Goal: Task Accomplishment & Management: Use online tool/utility

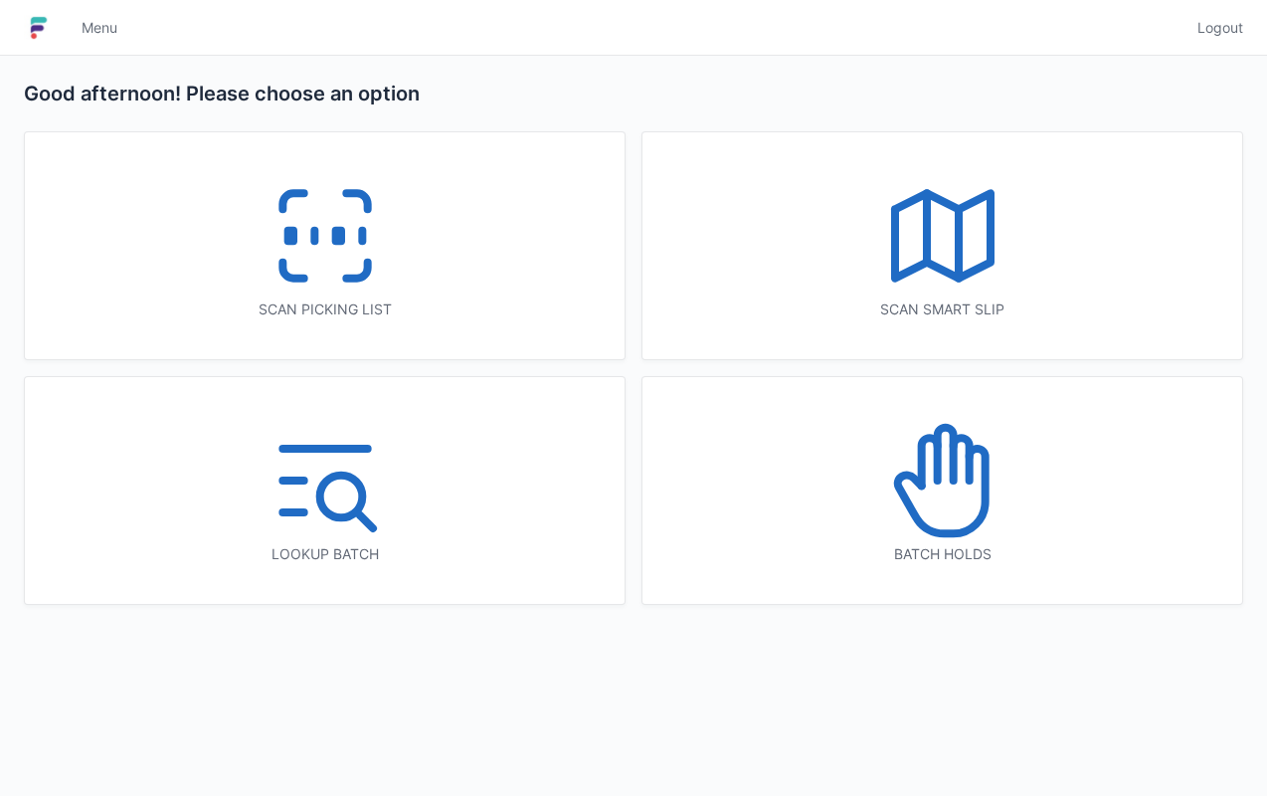
click at [375, 279] on icon at bounding box center [325, 235] width 127 height 127
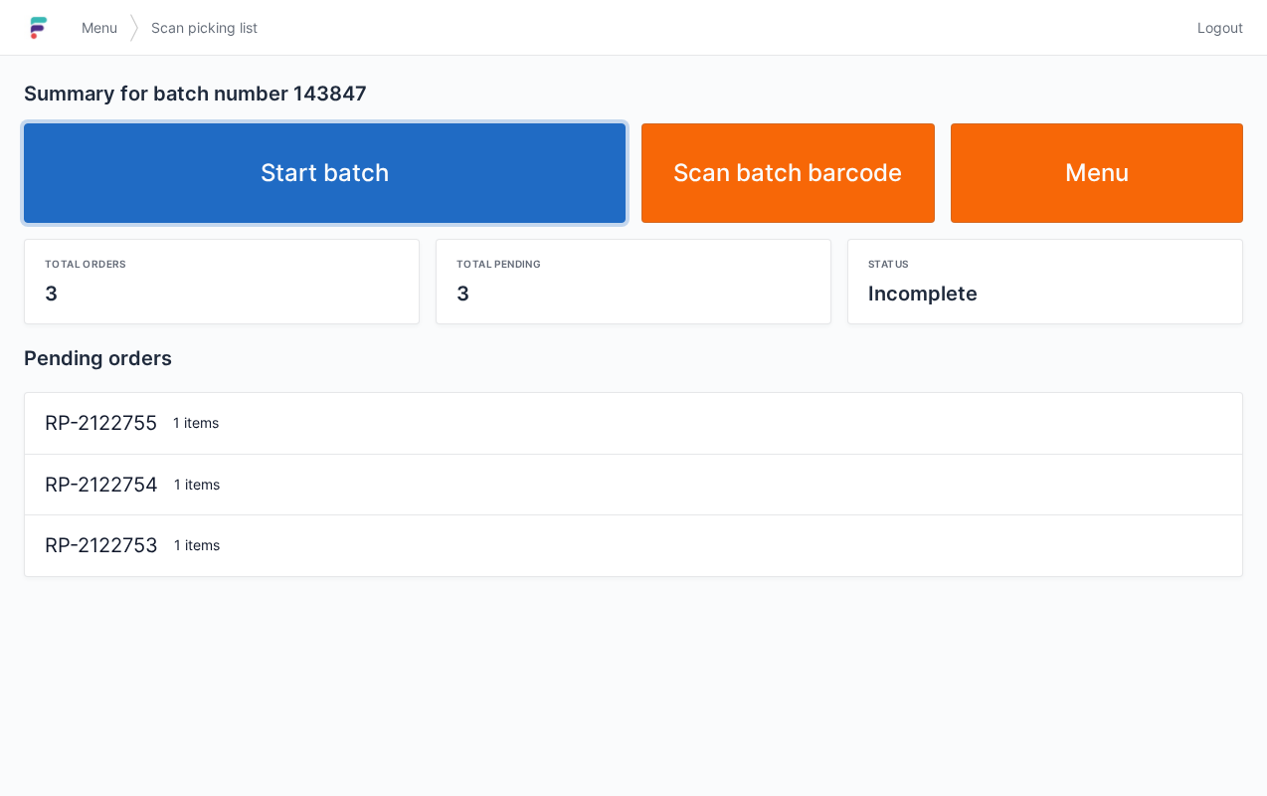
click at [444, 176] on link "Start batch" at bounding box center [325, 172] width 602 height 99
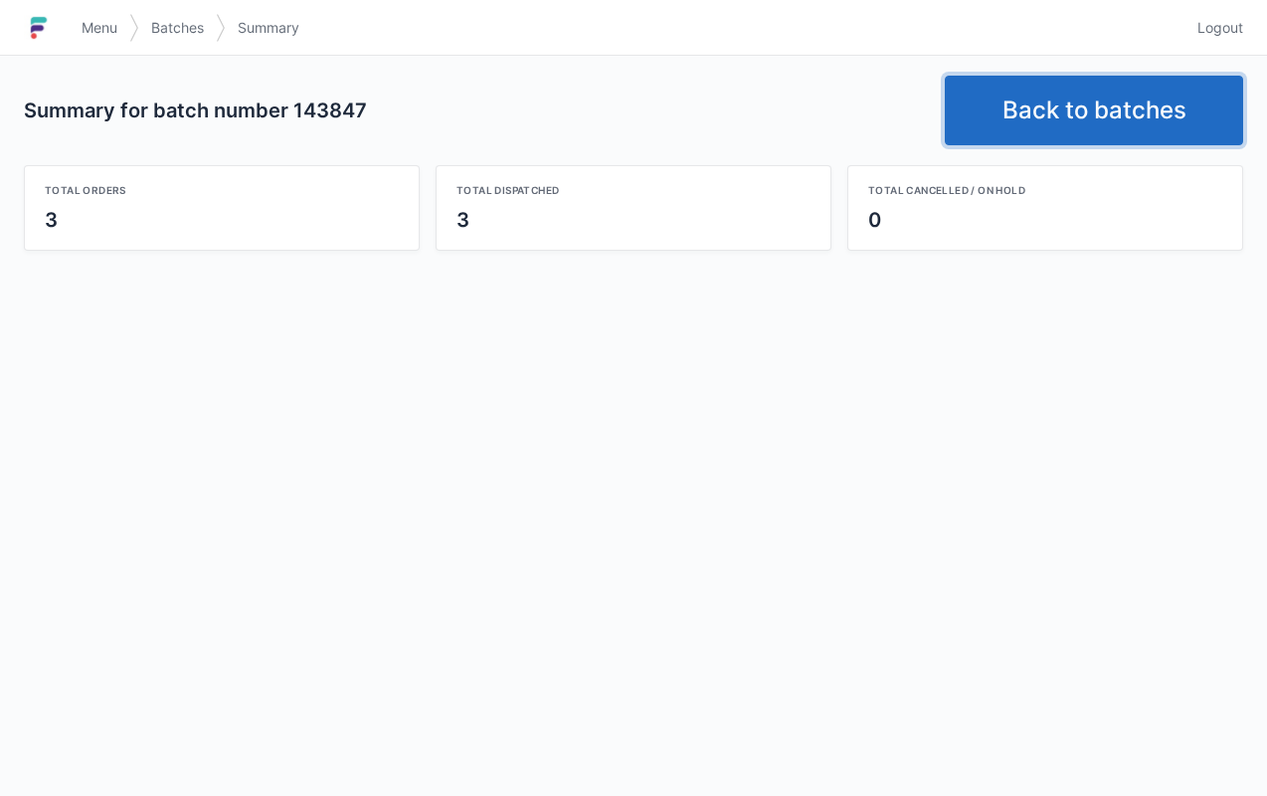
click at [1050, 110] on link "Back to batches" at bounding box center [1094, 111] width 298 height 70
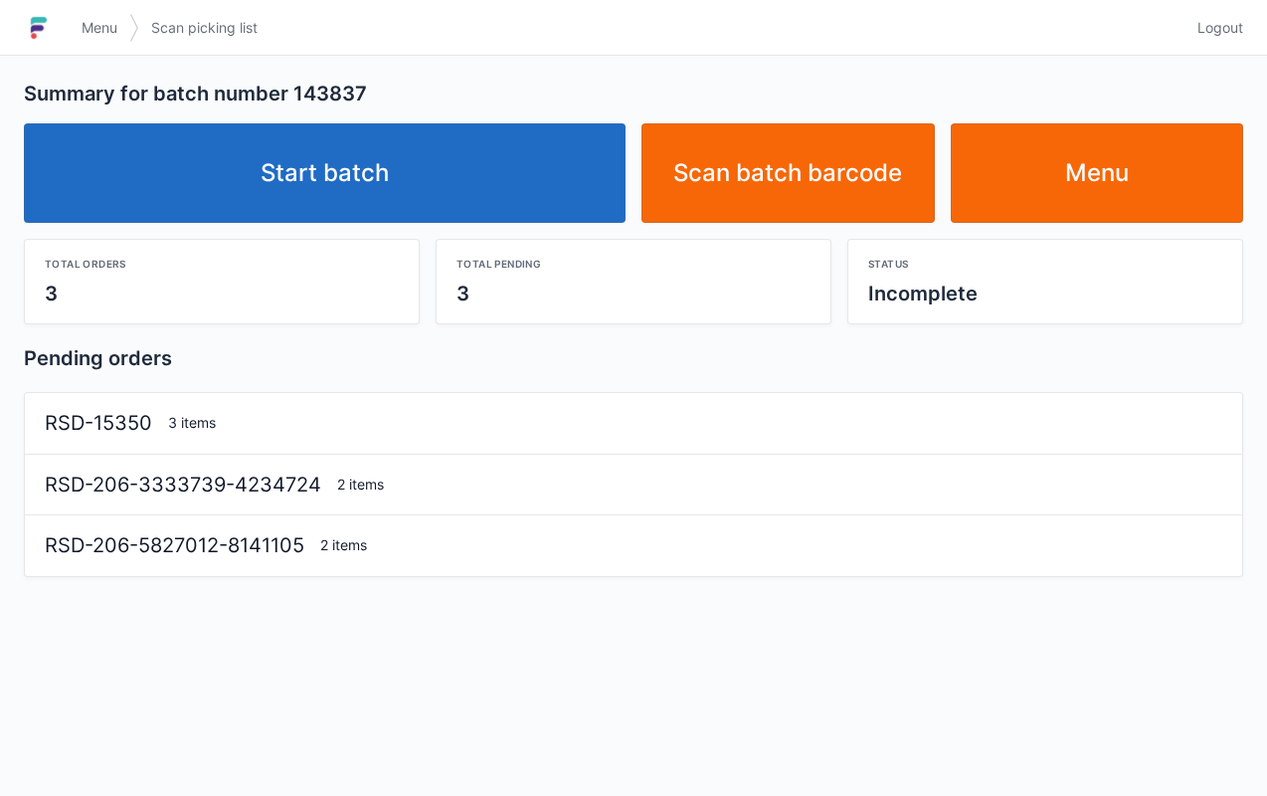
click at [497, 163] on link "Start batch" at bounding box center [325, 172] width 602 height 99
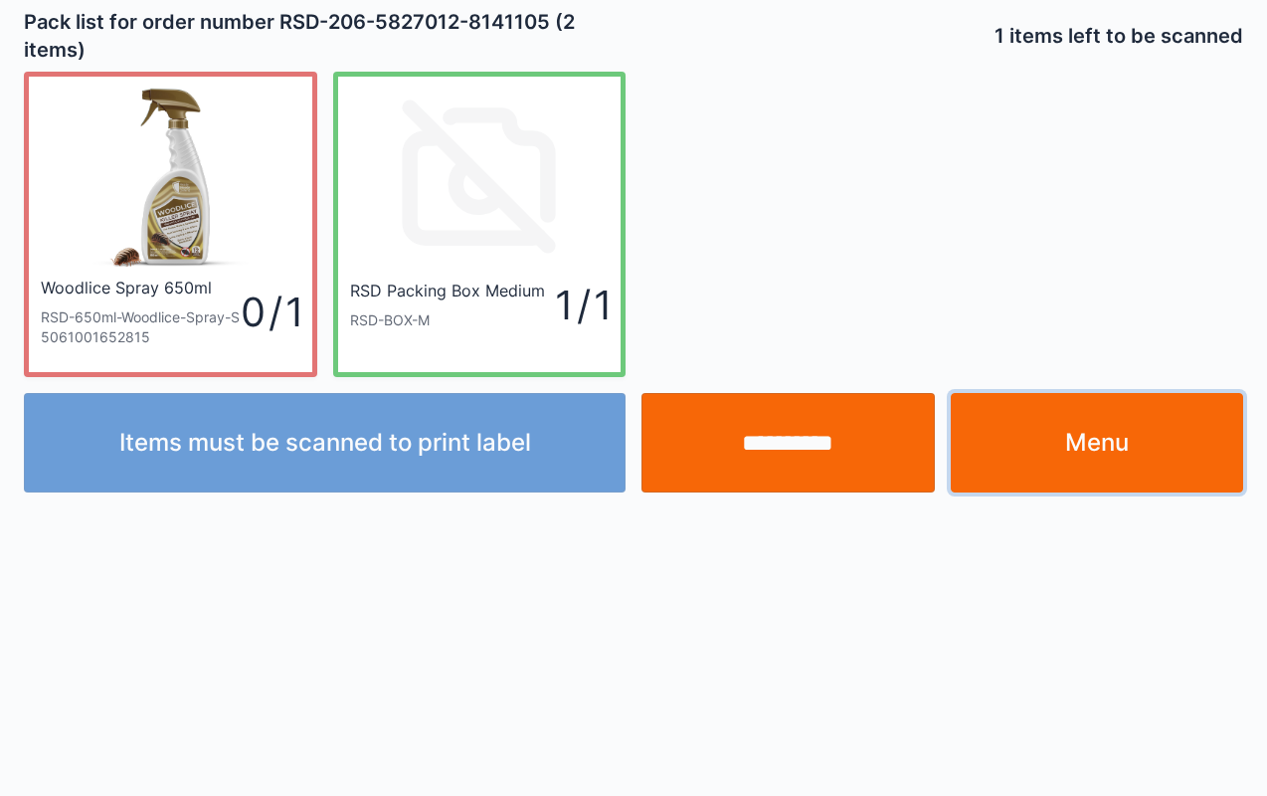
click at [1151, 464] on link "Menu" at bounding box center [1097, 442] width 293 height 99
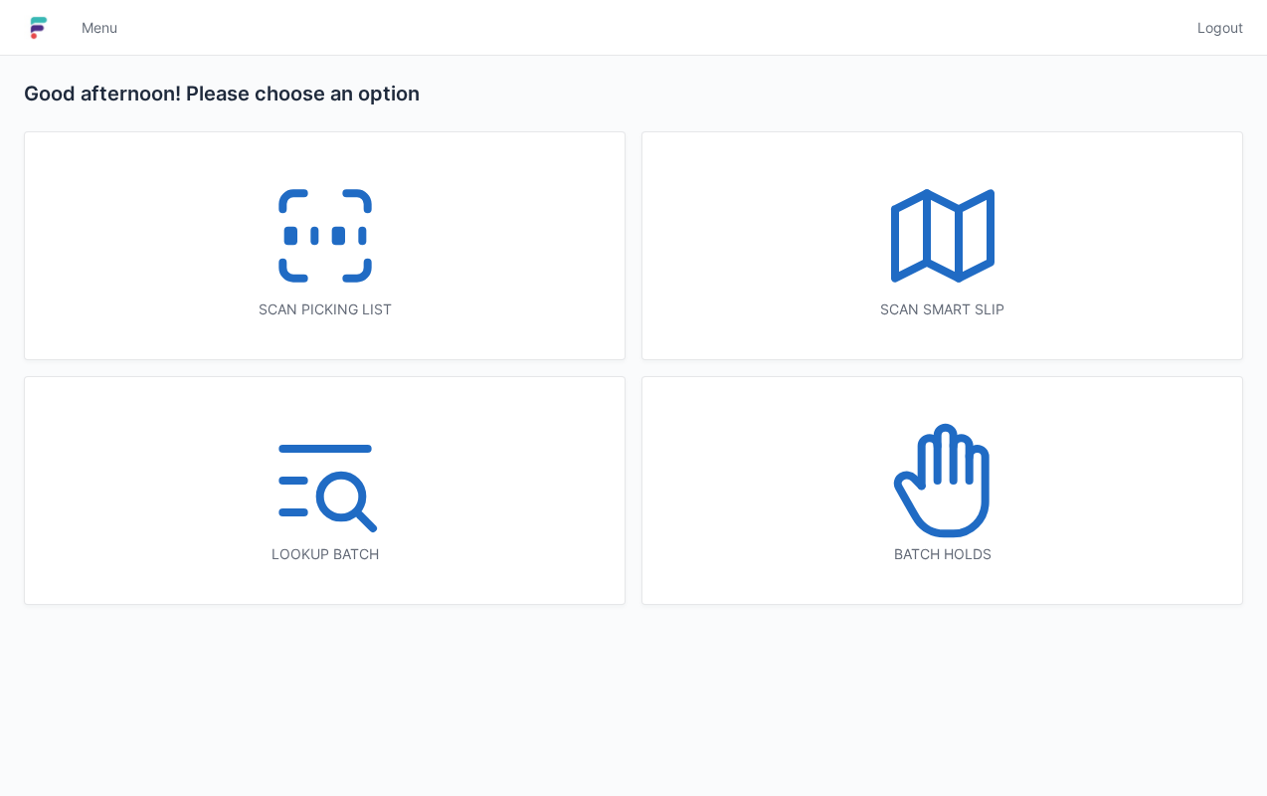
click at [414, 275] on div "Scan picking list" at bounding box center [325, 245] width 600 height 227
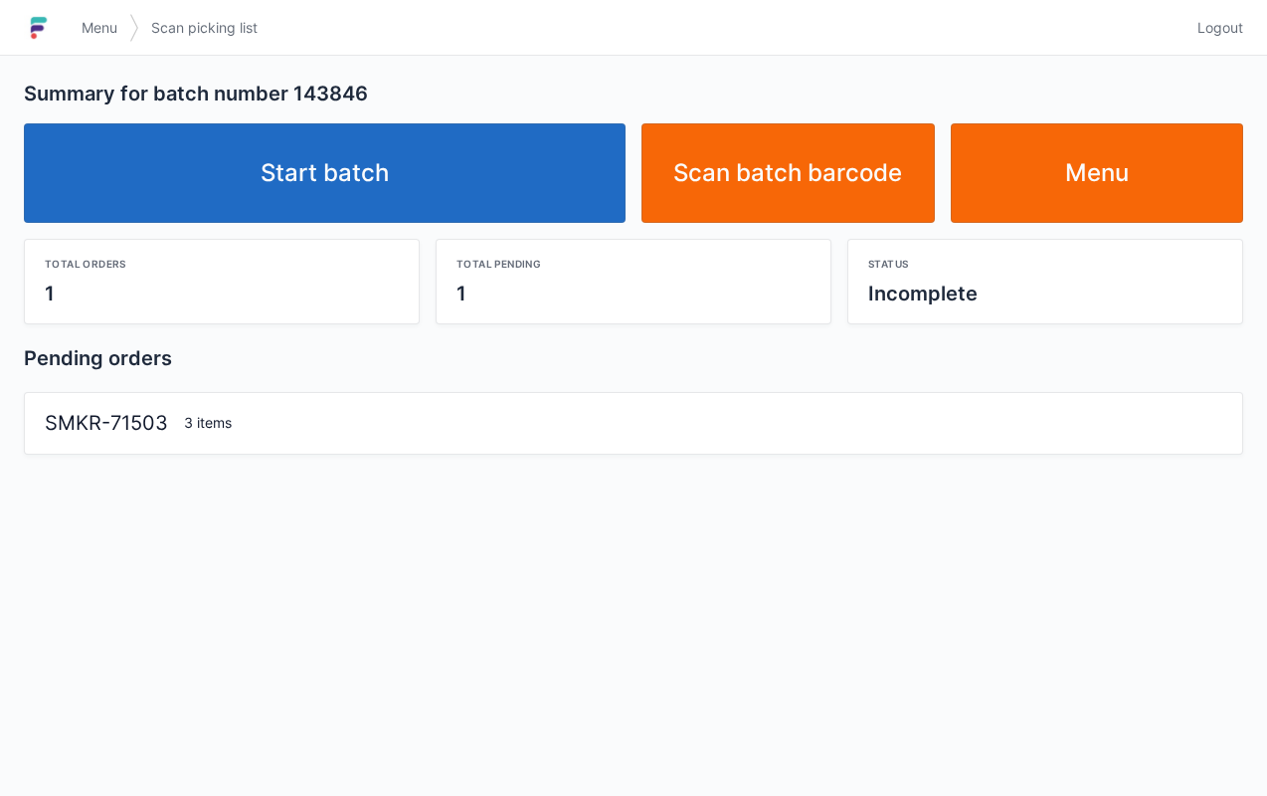
click at [508, 169] on link "Start batch" at bounding box center [325, 172] width 602 height 99
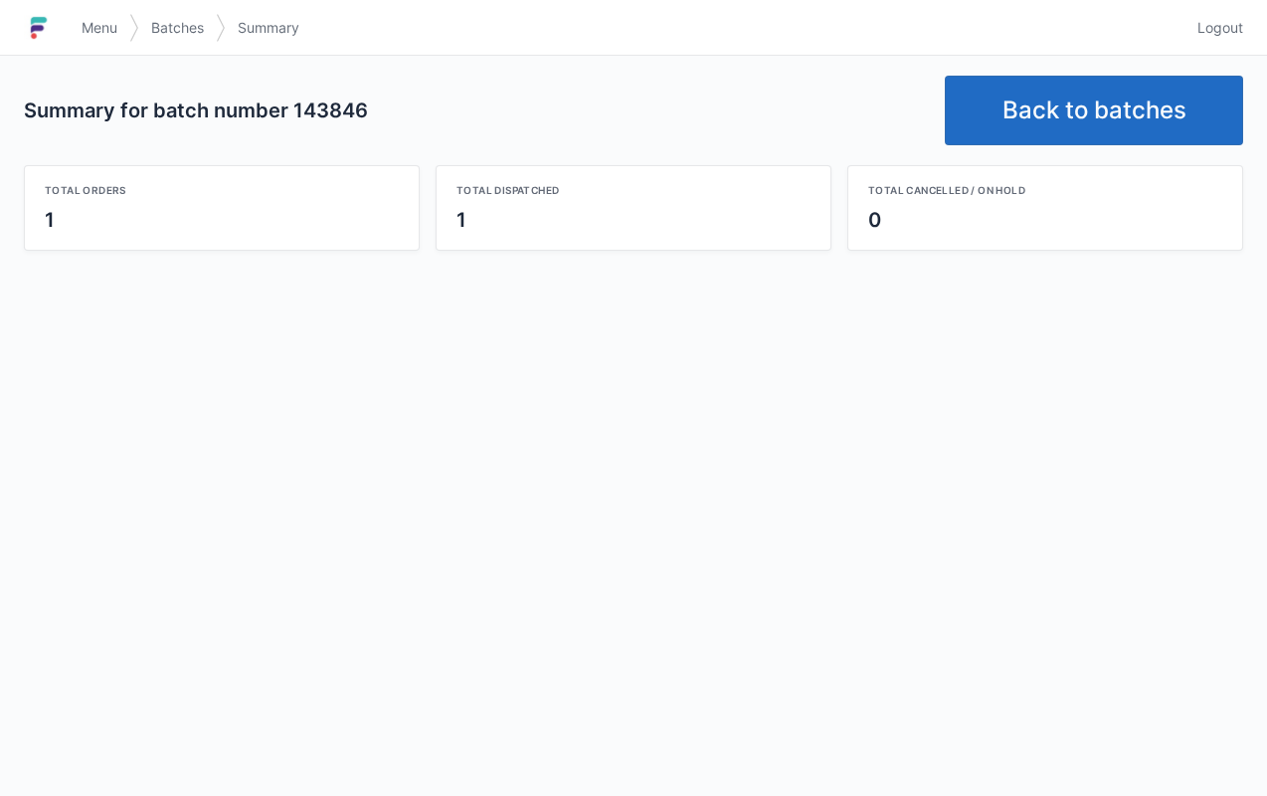
click at [1091, 133] on link "Back to batches" at bounding box center [1094, 111] width 298 height 70
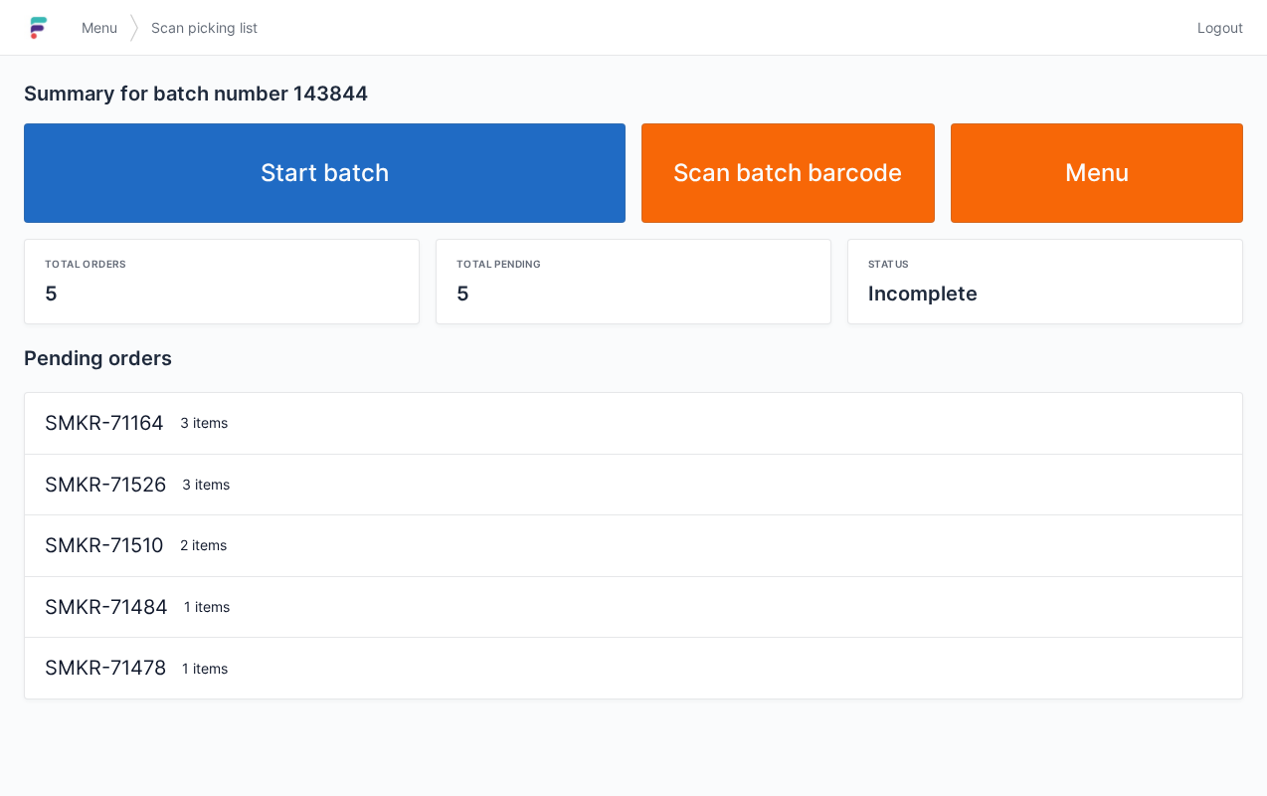
click at [460, 153] on link "Start batch" at bounding box center [325, 172] width 602 height 99
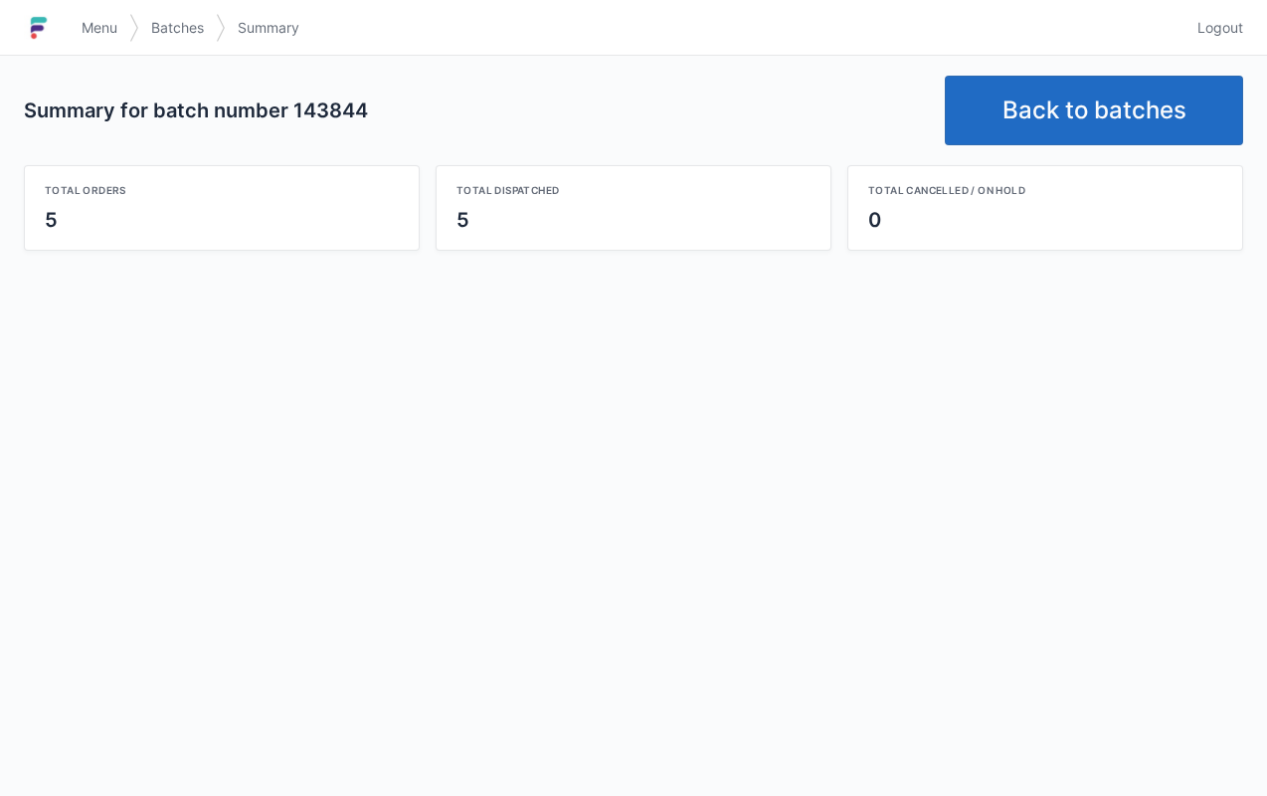
click at [1138, 139] on link "Back to batches" at bounding box center [1094, 111] width 298 height 70
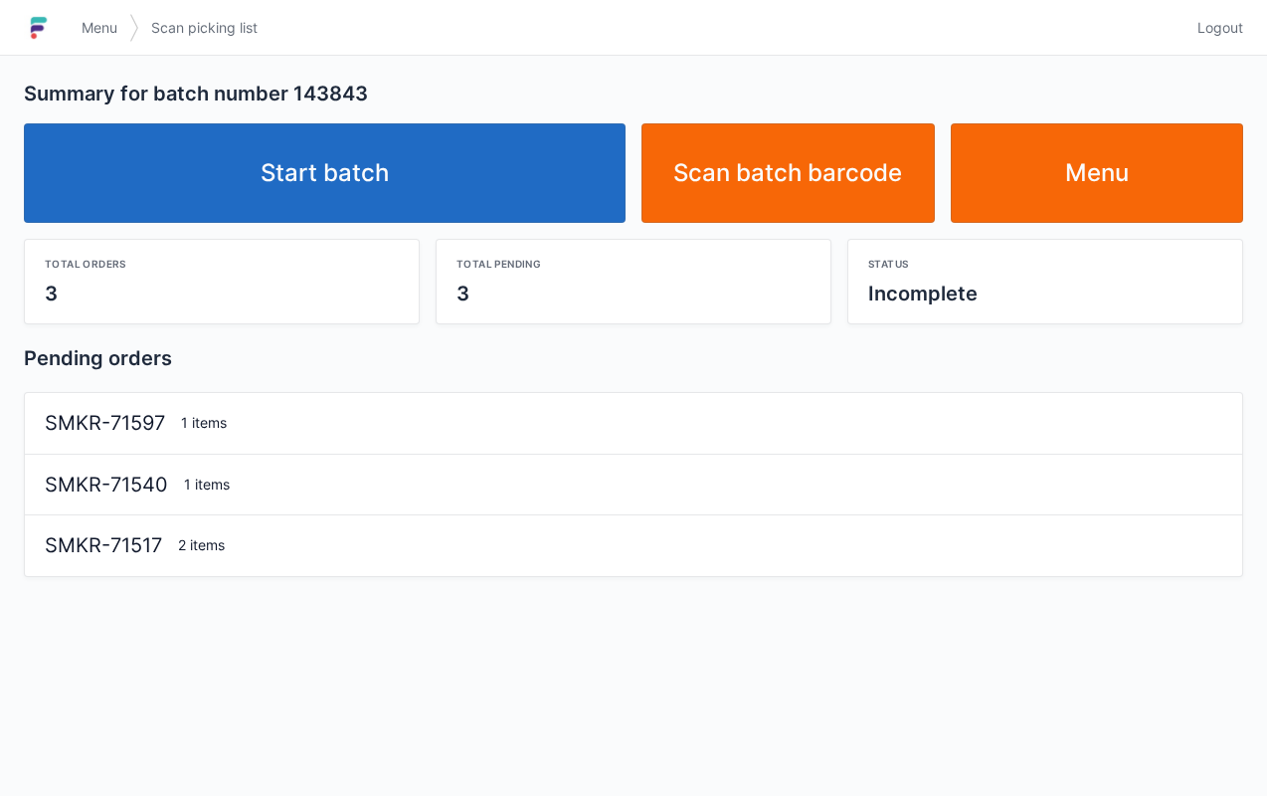
click at [522, 182] on link "Start batch" at bounding box center [325, 172] width 602 height 99
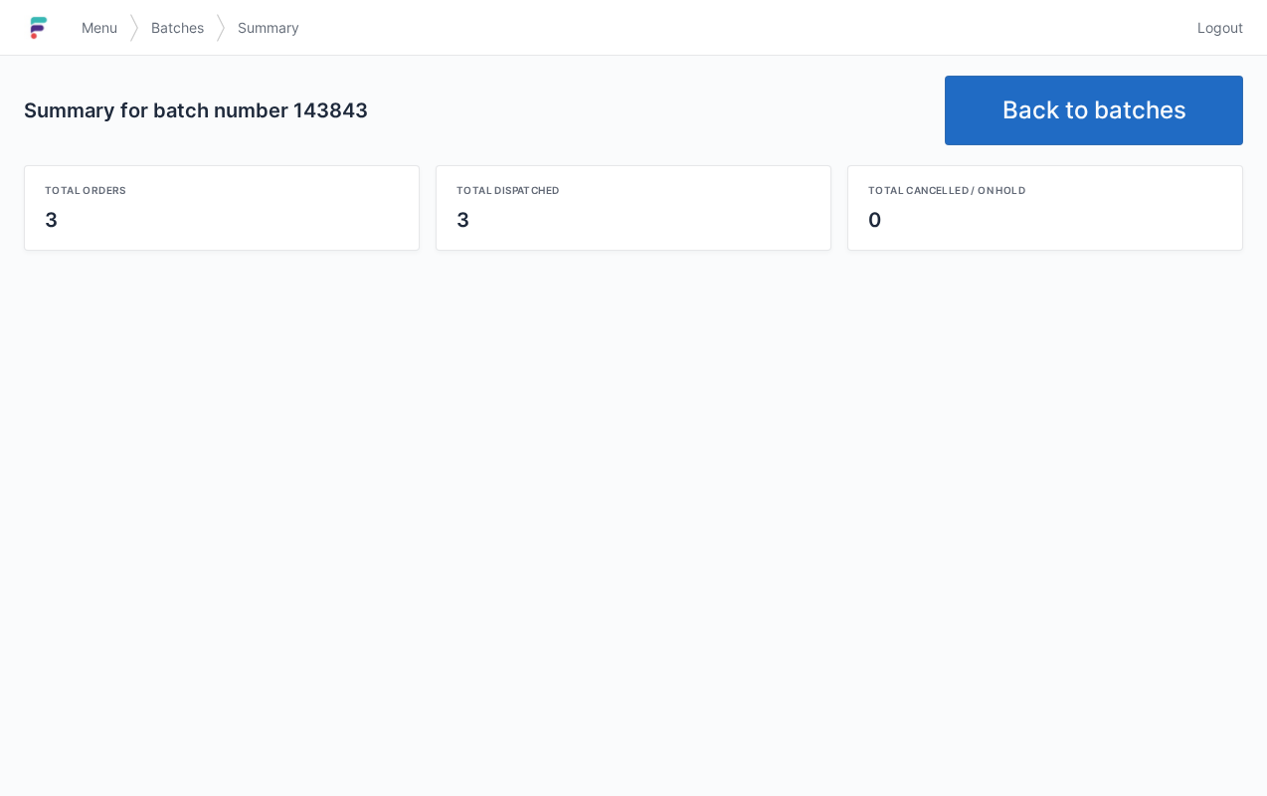
click at [1118, 115] on link "Back to batches" at bounding box center [1094, 111] width 298 height 70
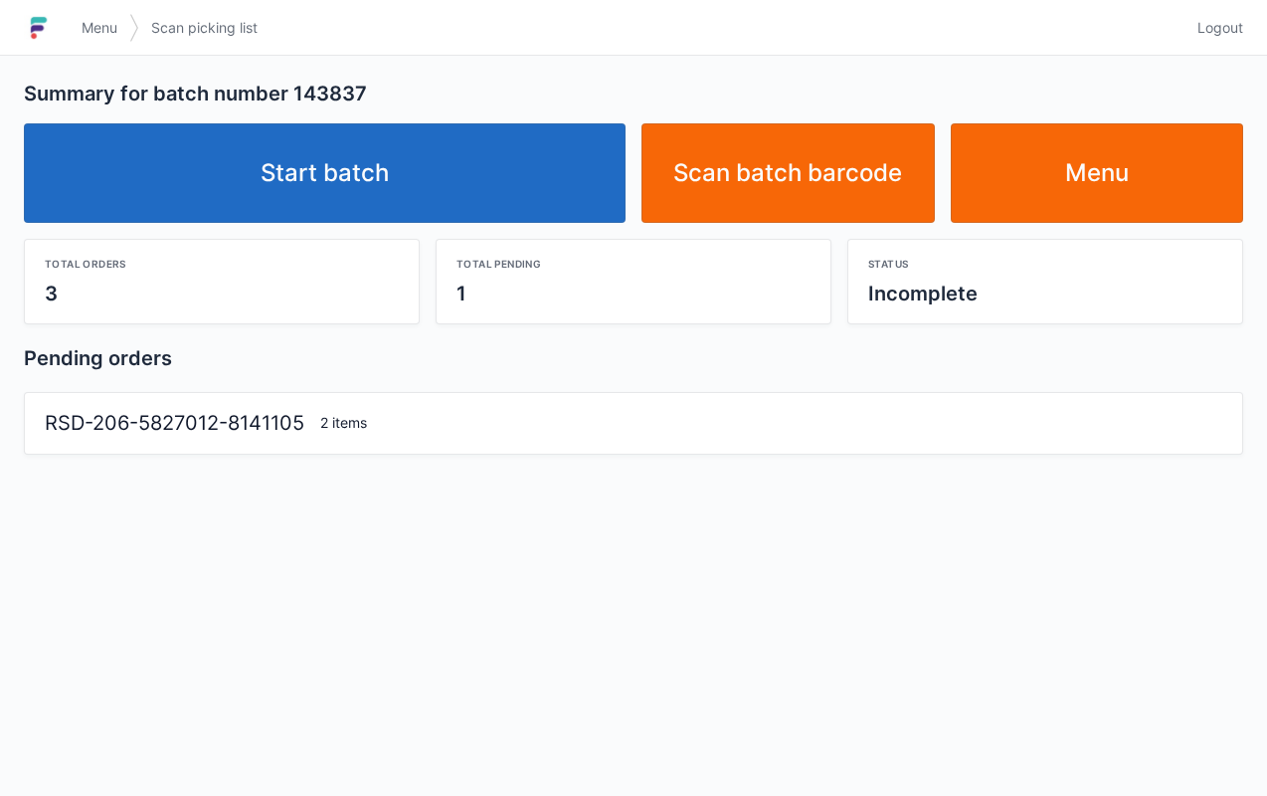
click at [506, 178] on link "Start batch" at bounding box center [325, 172] width 602 height 99
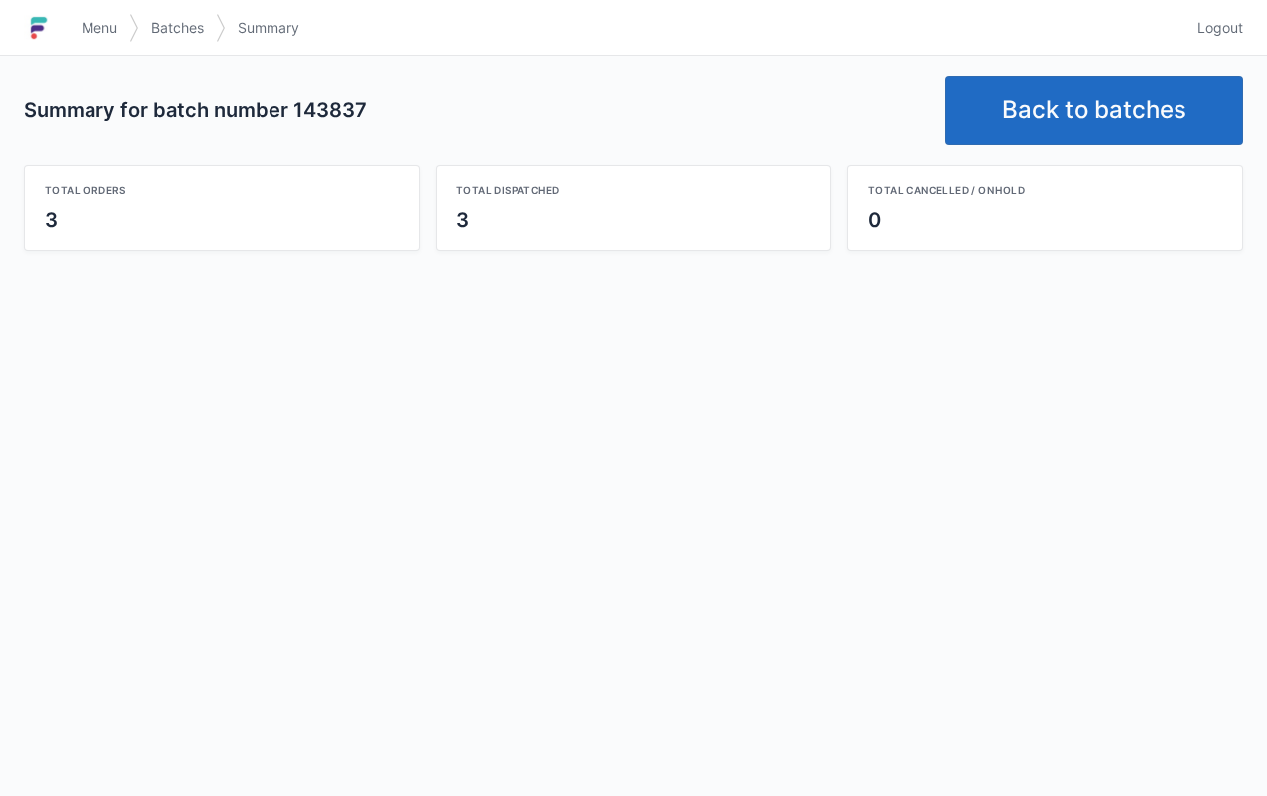
click at [1058, 117] on link "Back to batches" at bounding box center [1094, 111] width 298 height 70
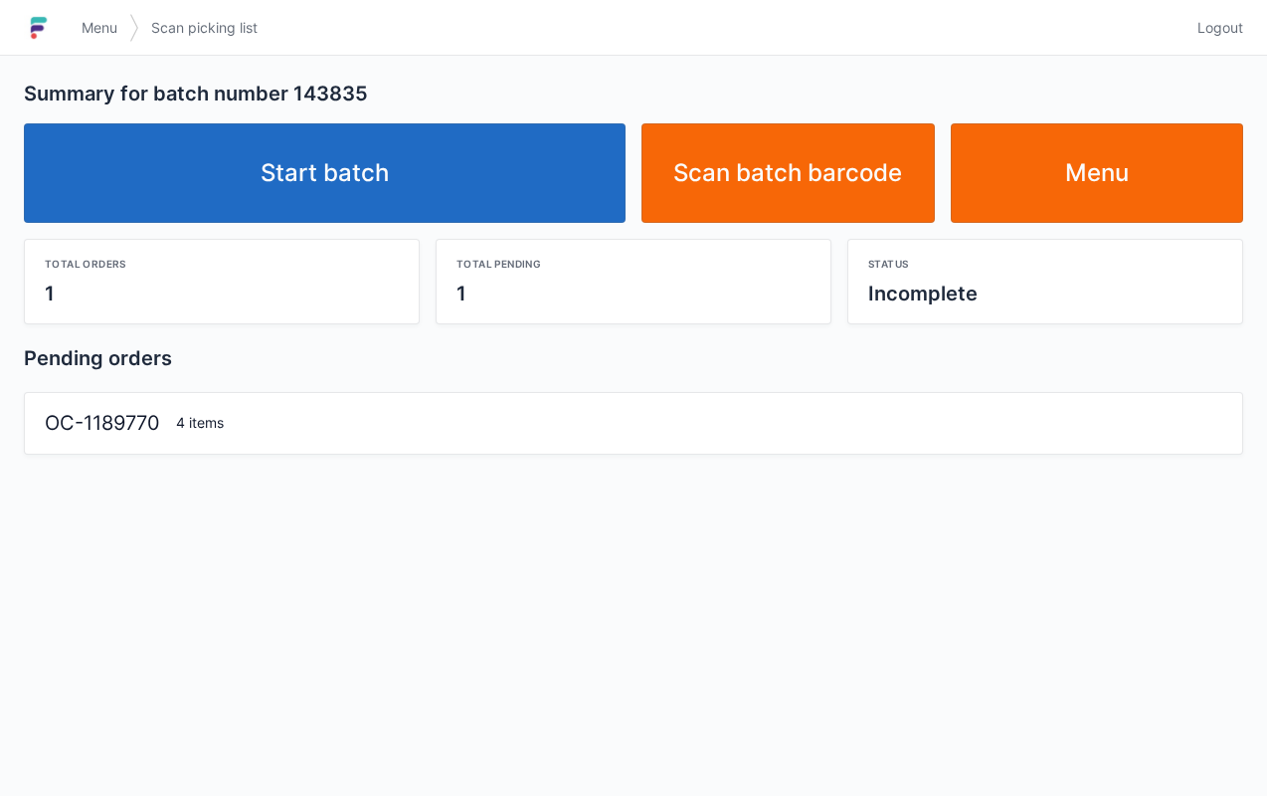
click at [522, 170] on link "Start batch" at bounding box center [325, 172] width 602 height 99
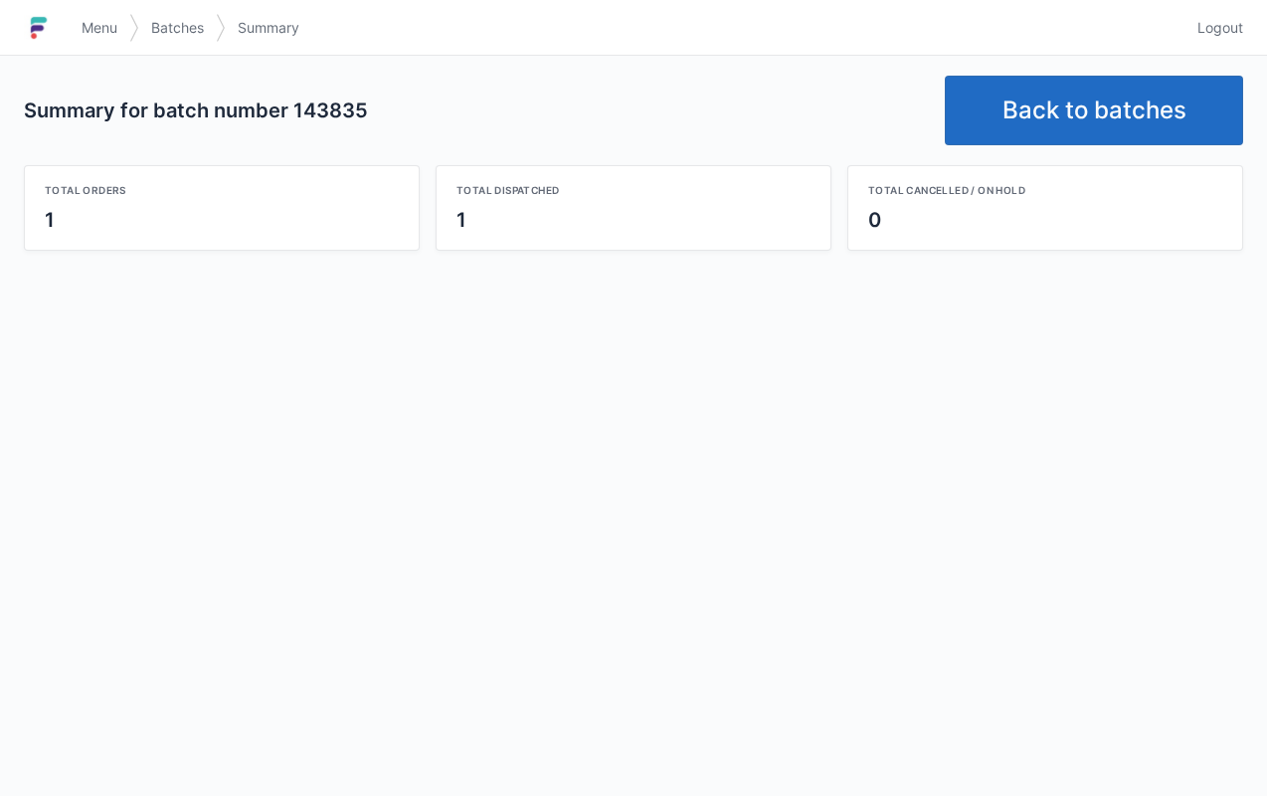
click at [1106, 107] on link "Back to batches" at bounding box center [1094, 111] width 298 height 70
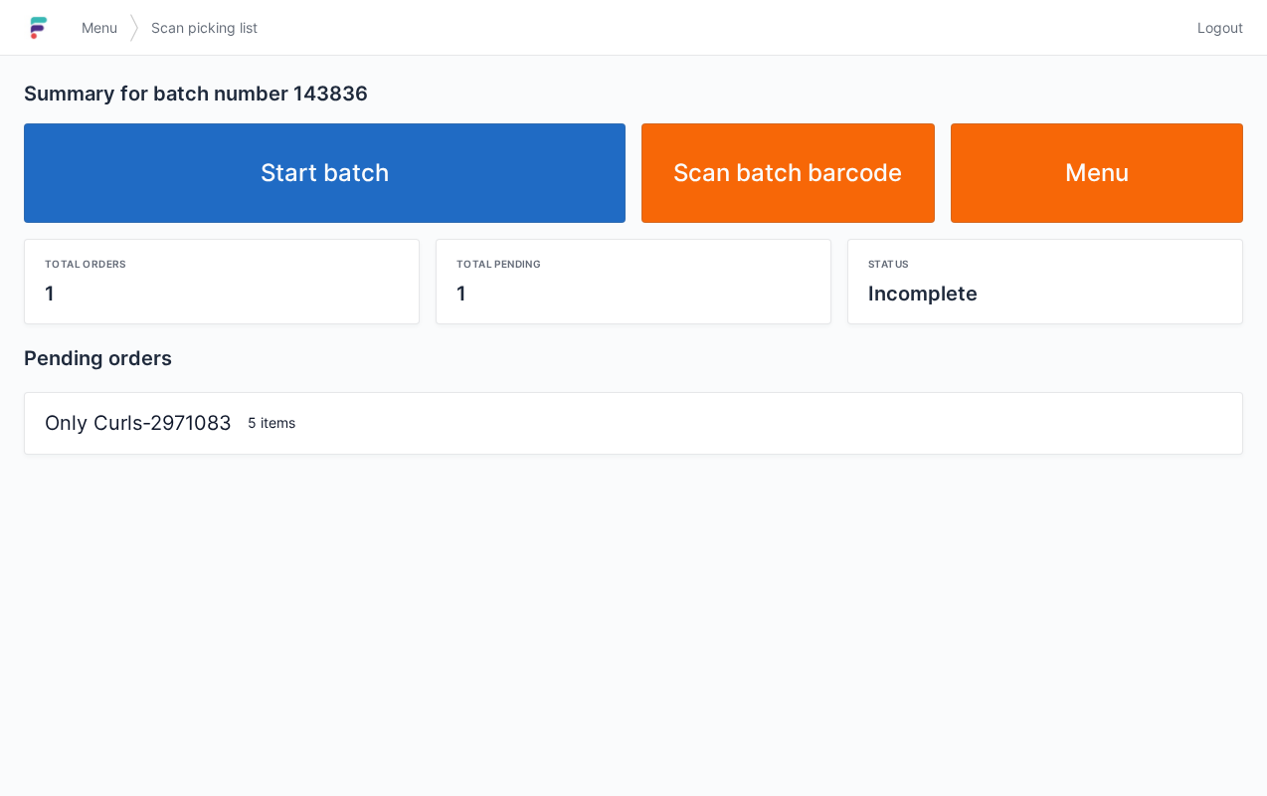
click at [517, 193] on link "Start batch" at bounding box center [325, 172] width 602 height 99
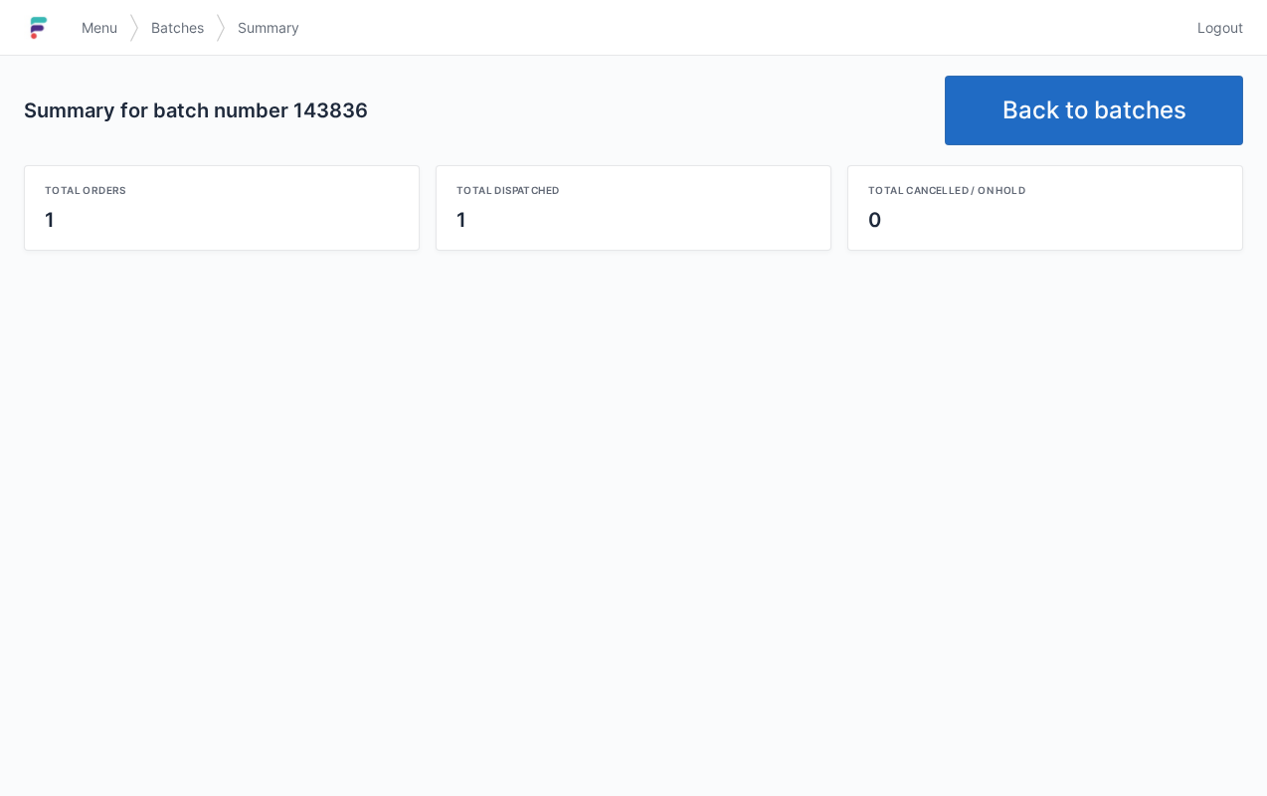
click at [1075, 108] on link "Back to batches" at bounding box center [1094, 111] width 298 height 70
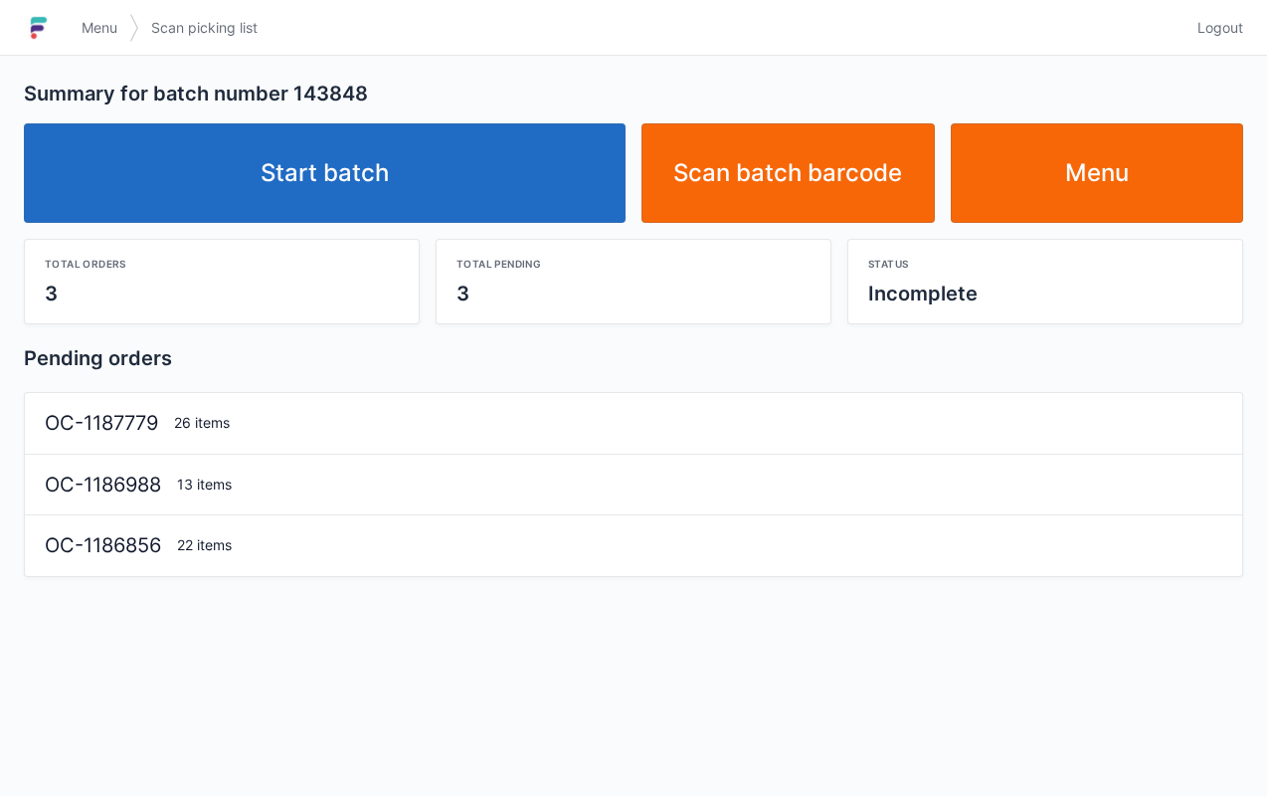
click at [472, 176] on link "Start batch" at bounding box center [325, 172] width 602 height 99
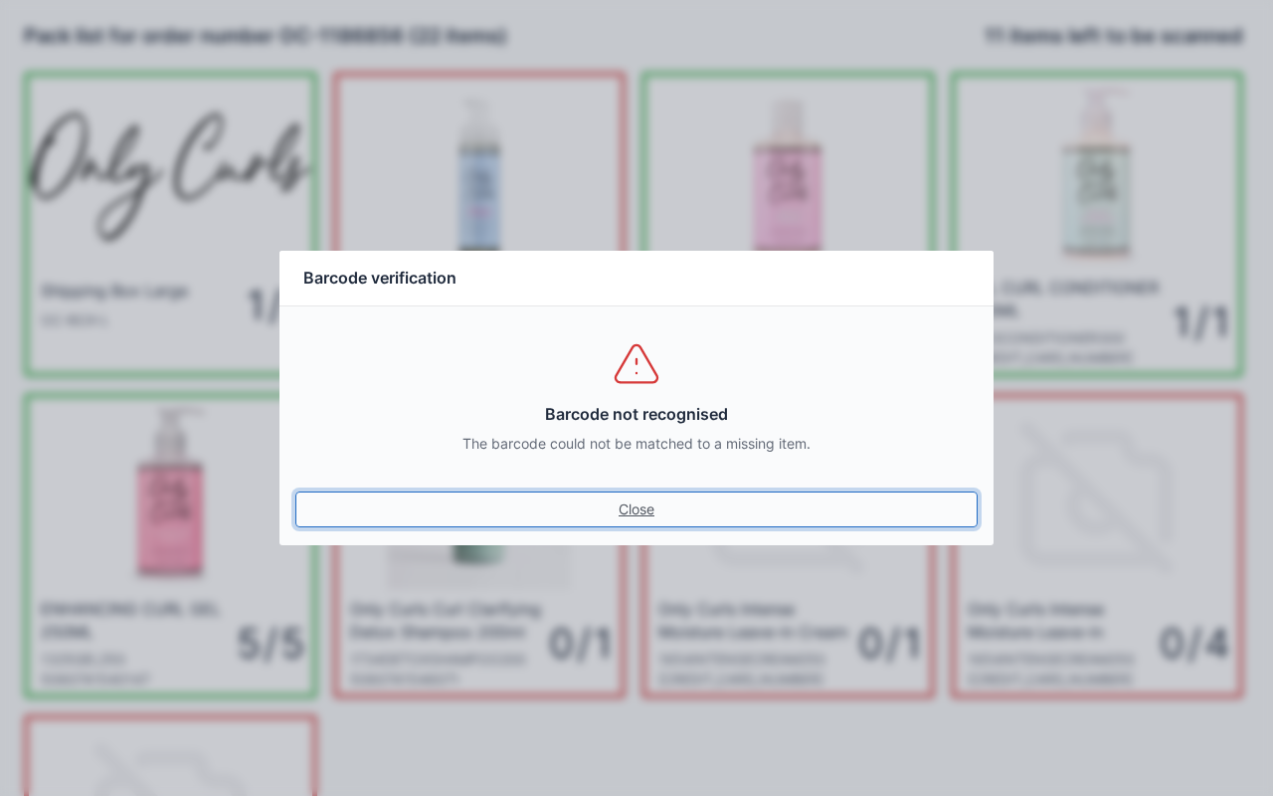
click at [633, 507] on link "Close" at bounding box center [636, 509] width 682 height 36
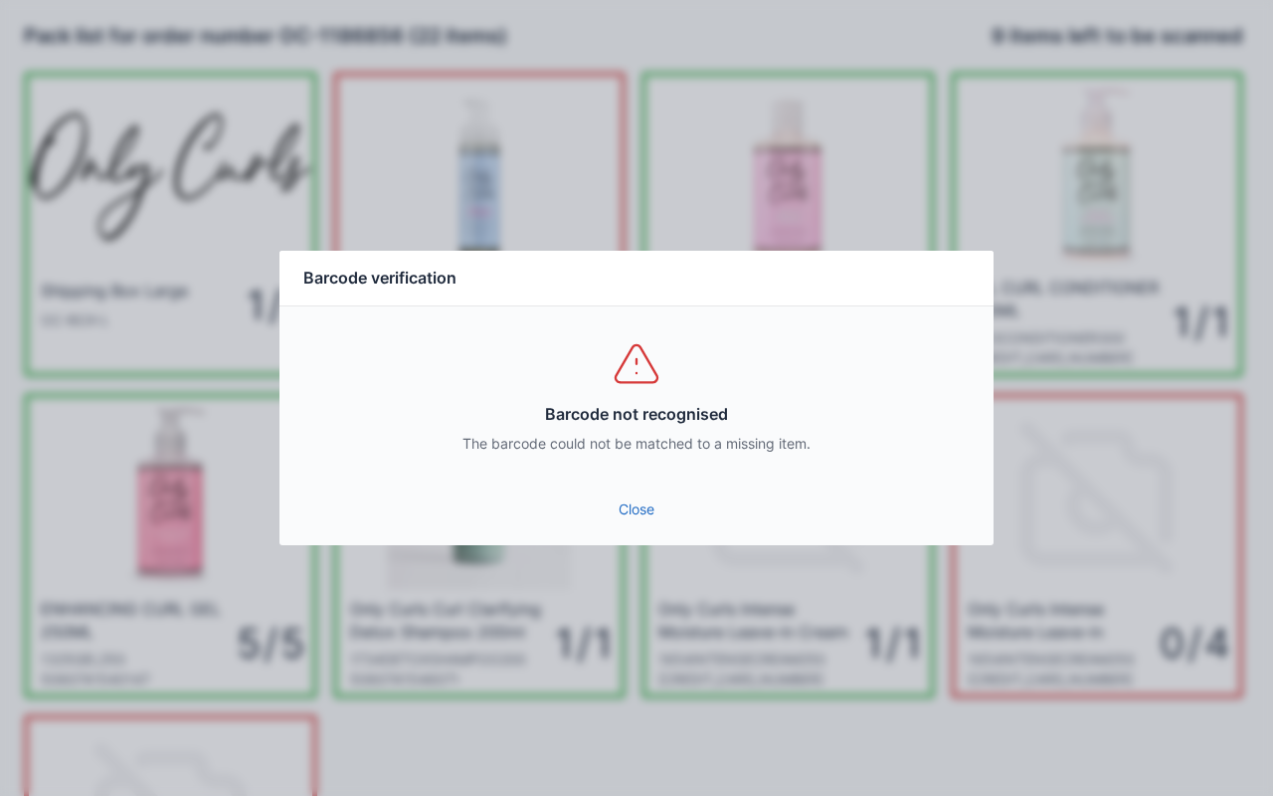
click at [656, 515] on link "Close" at bounding box center [636, 509] width 682 height 36
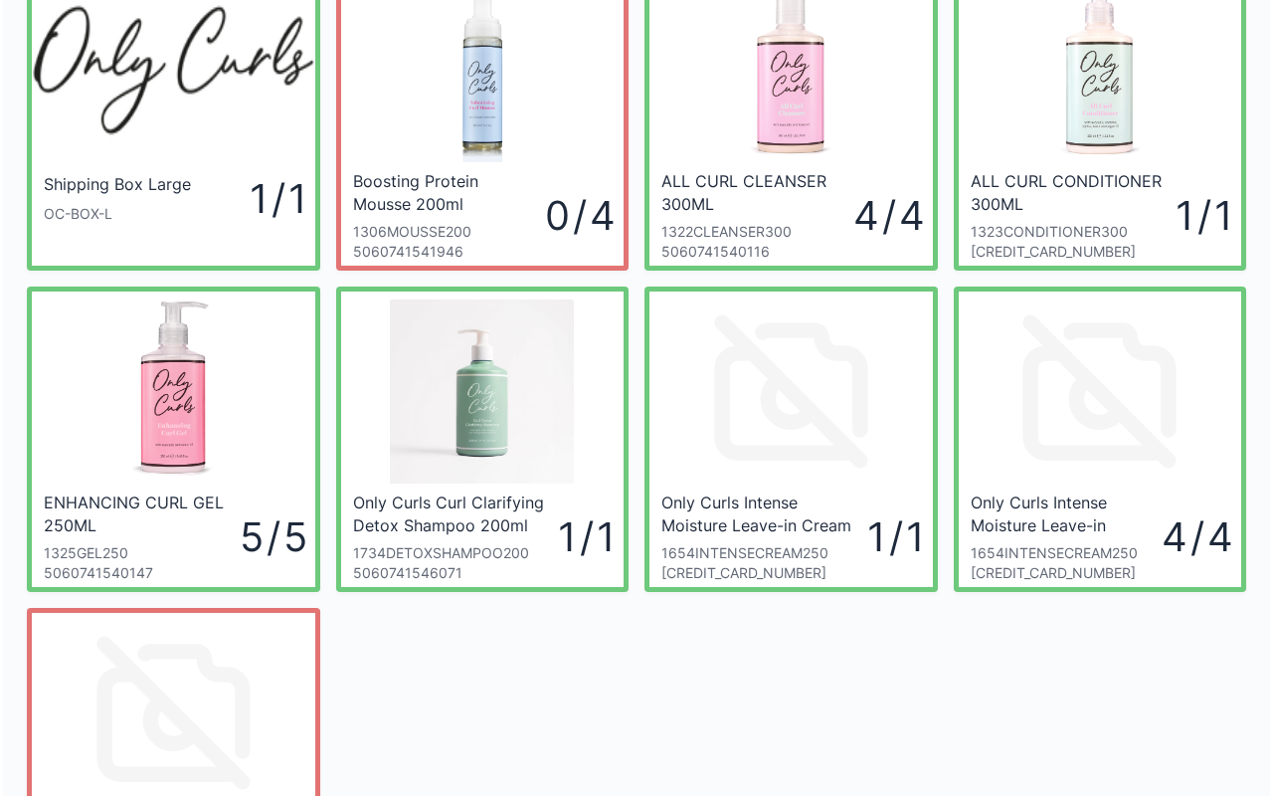
scroll to position [357, 0]
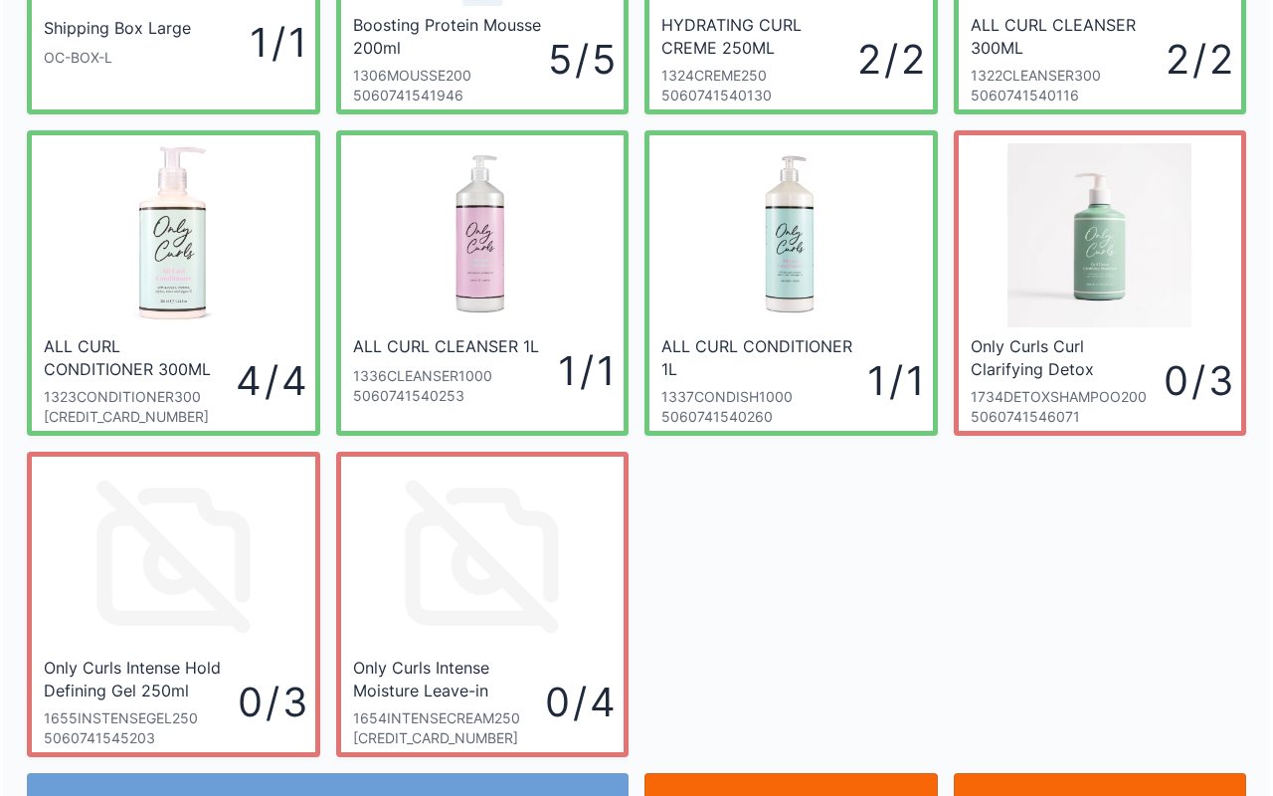
scroll to position [263, 0]
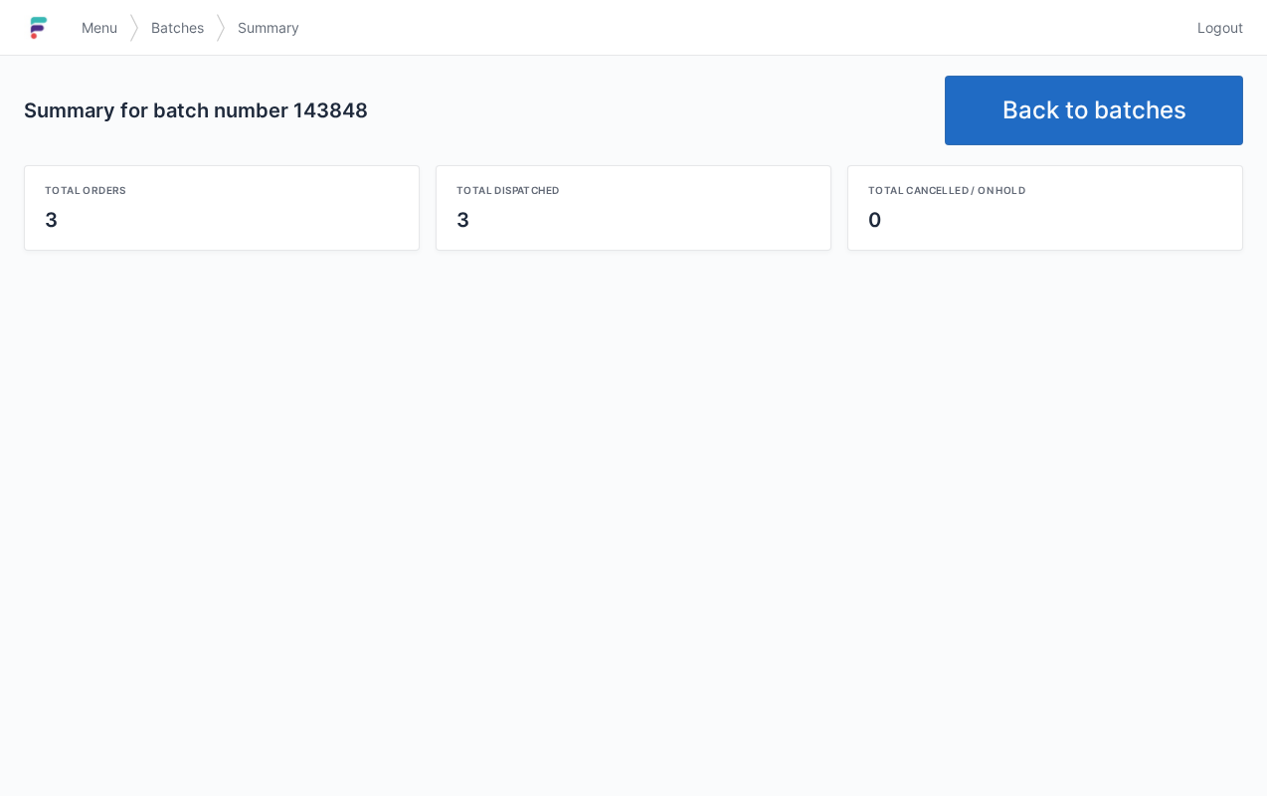
click at [1081, 107] on link "Back to batches" at bounding box center [1094, 111] width 298 height 70
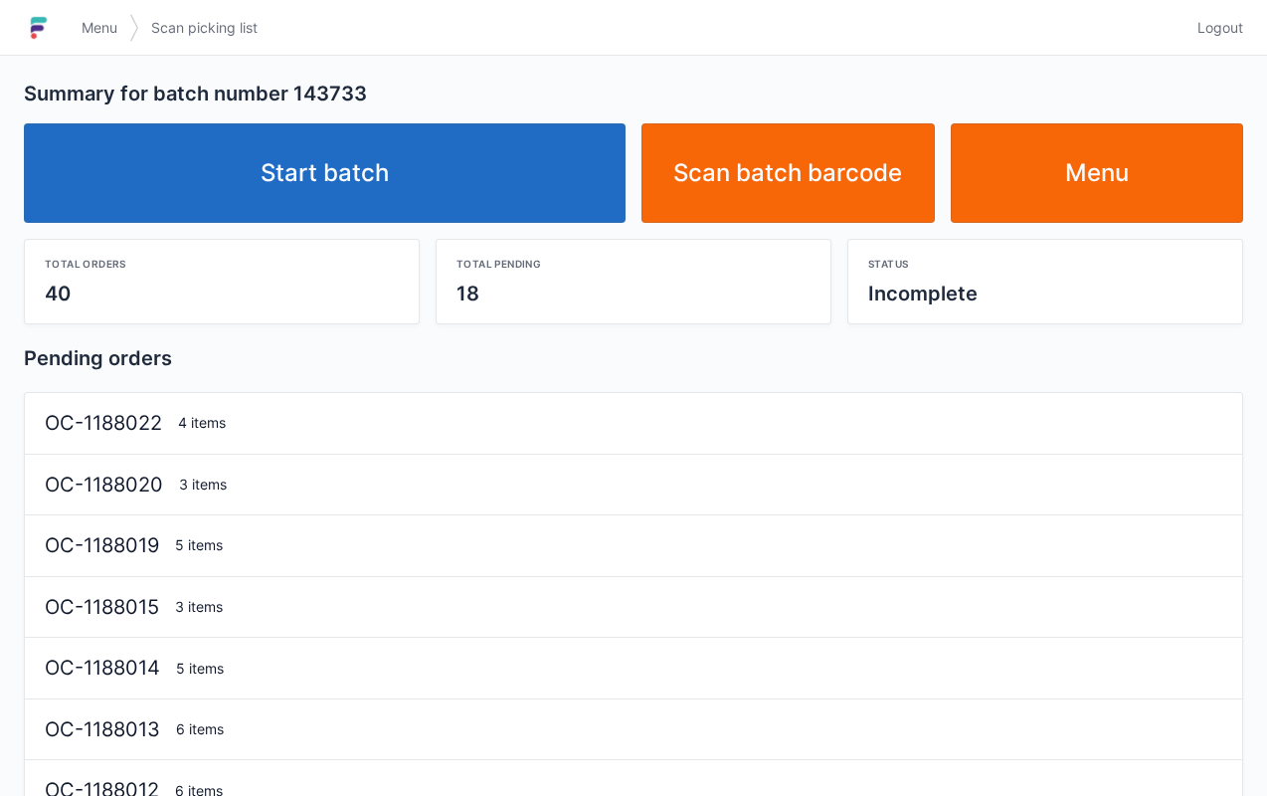
click at [549, 178] on link "Start batch" at bounding box center [325, 172] width 602 height 99
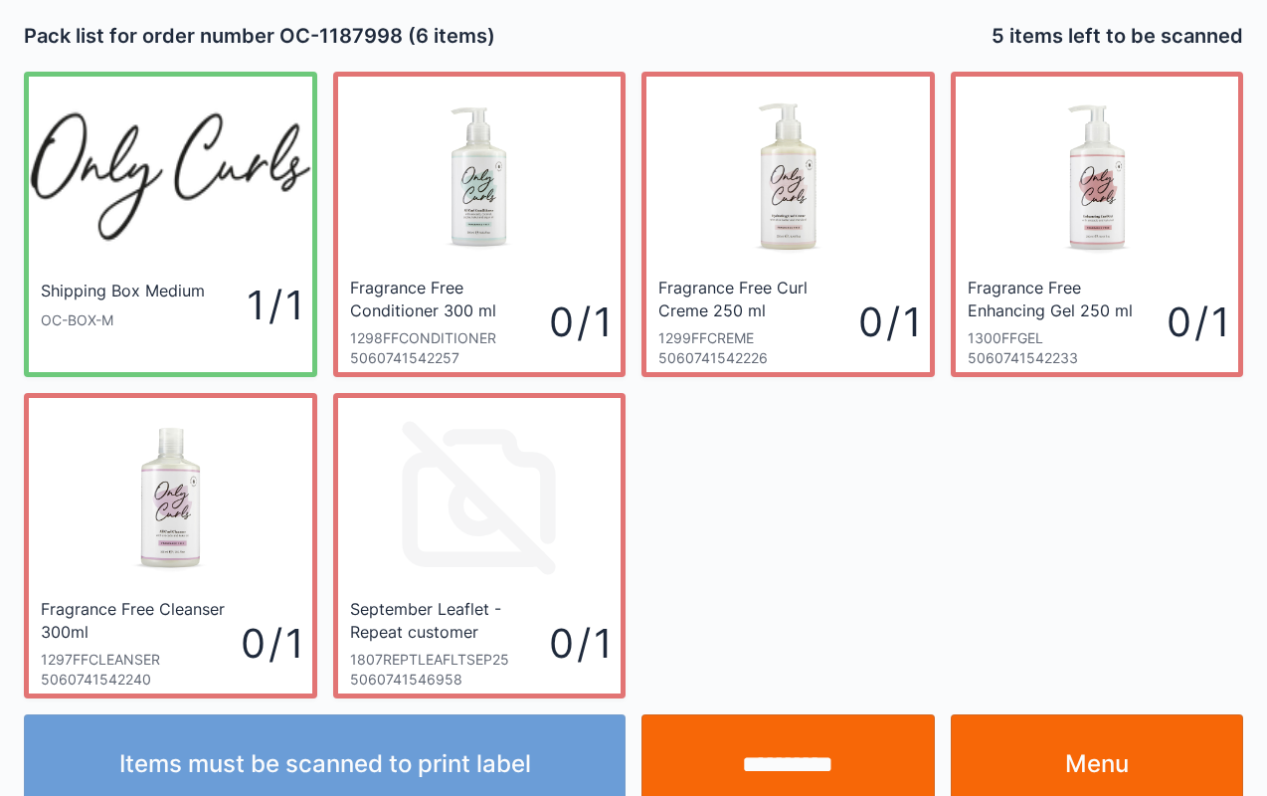
click at [1108, 760] on link "Menu" at bounding box center [1097, 763] width 293 height 99
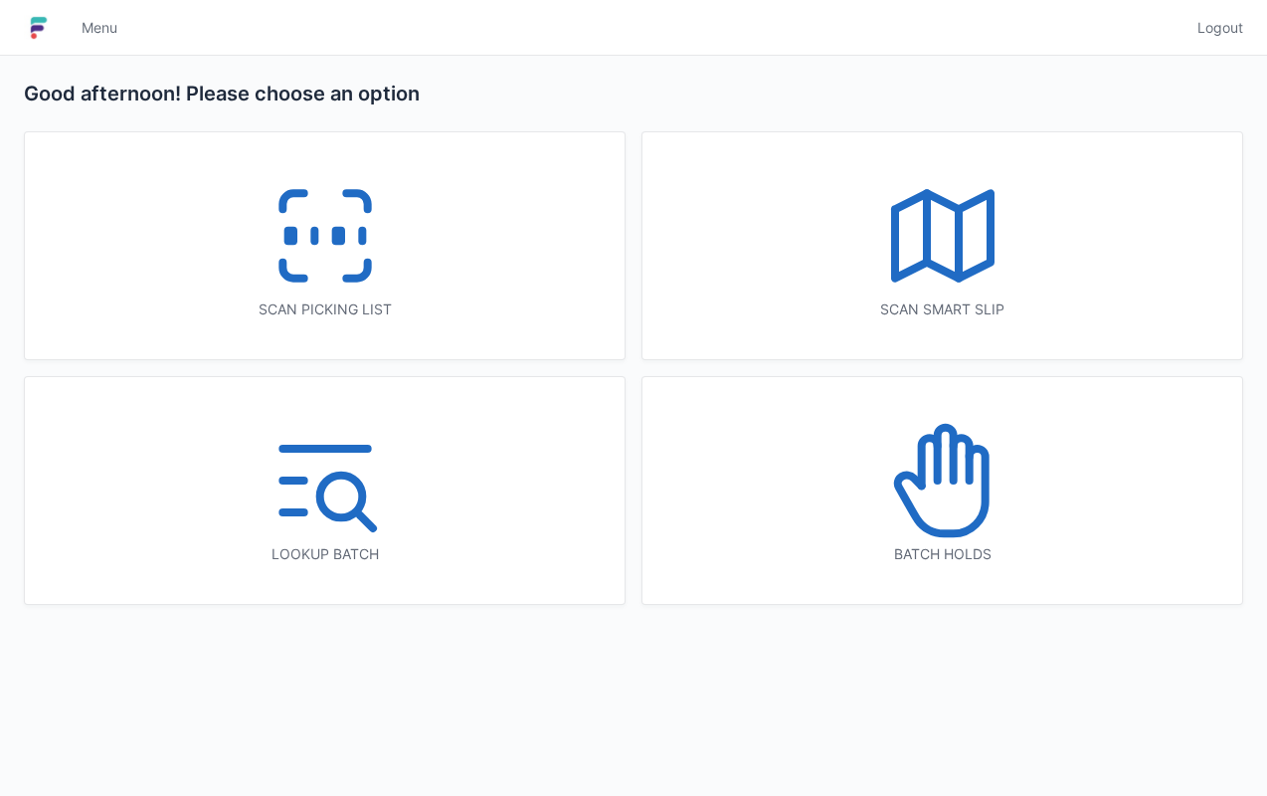
click at [1206, 14] on link "Logout" at bounding box center [1215, 28] width 58 height 36
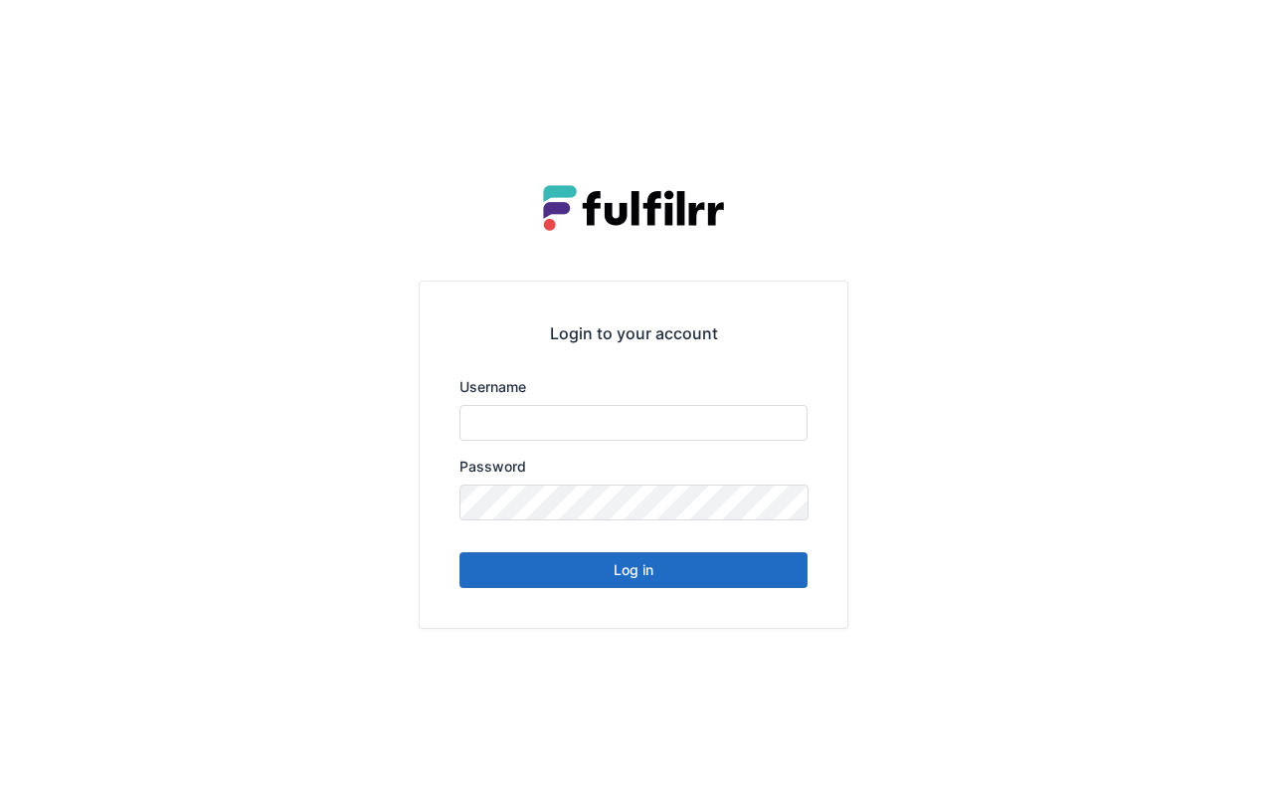
type input "*******"
click at [683, 577] on button "Log in" at bounding box center [634, 570] width 348 height 36
